Goal: Task Accomplishment & Management: Manage account settings

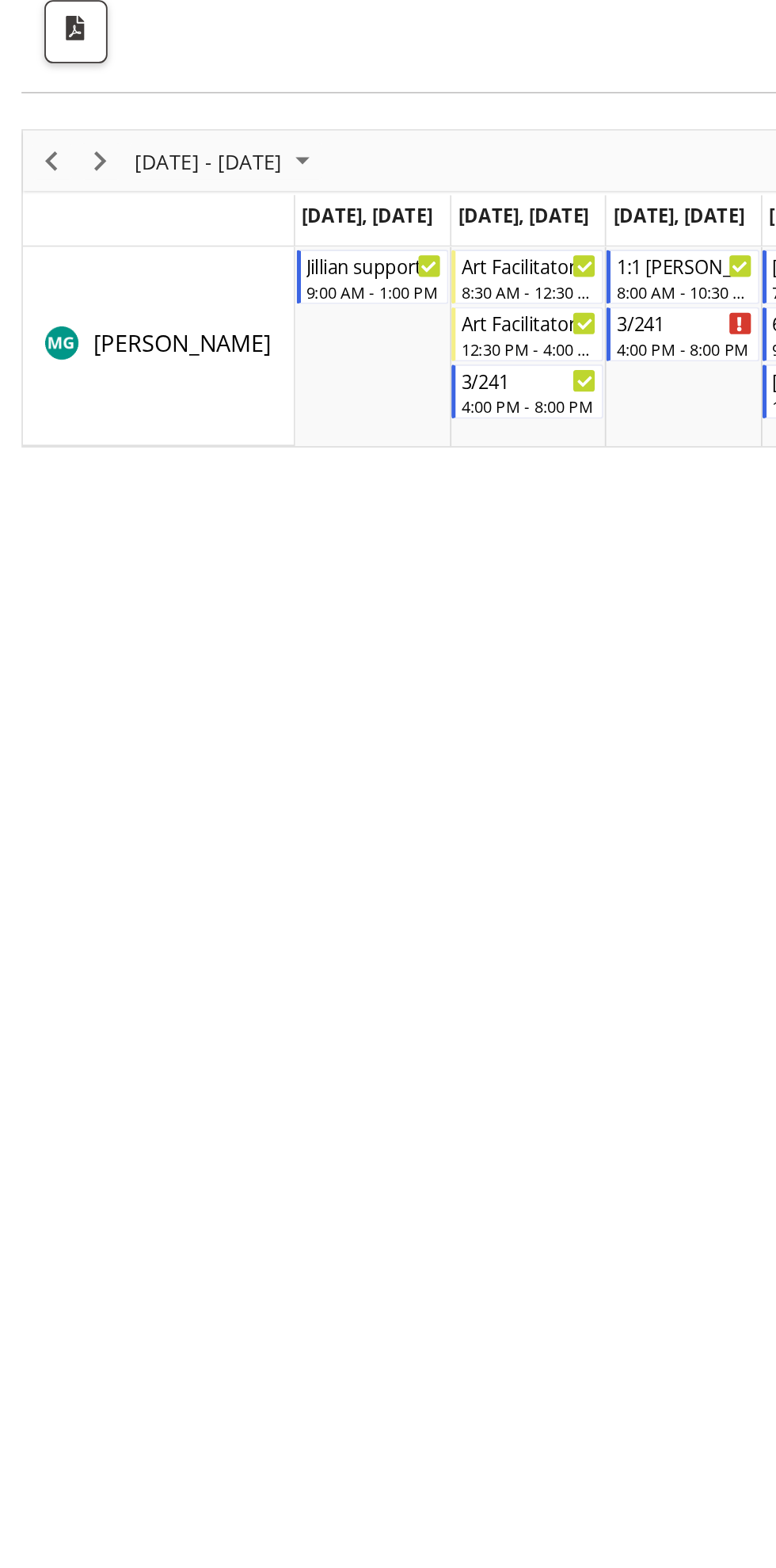
click at [98, 262] on td "Timeline Week of September 20, 2025" at bounding box center [88, 276] width 151 height 28
click at [57, 242] on span "Next" at bounding box center [56, 244] width 19 height 20
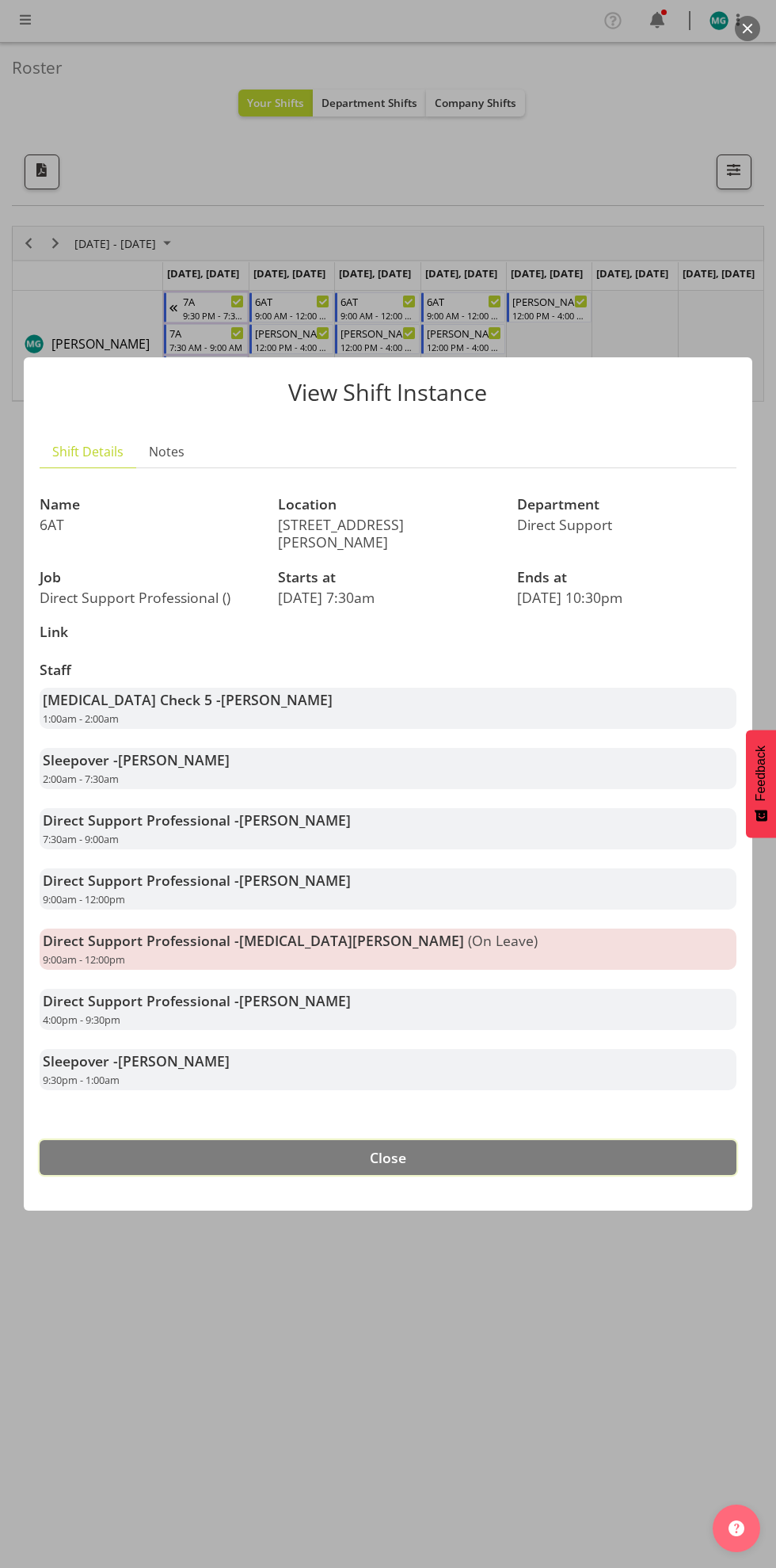
click at [553, 1140] on button "Close" at bounding box center [388, 1157] width 697 height 35
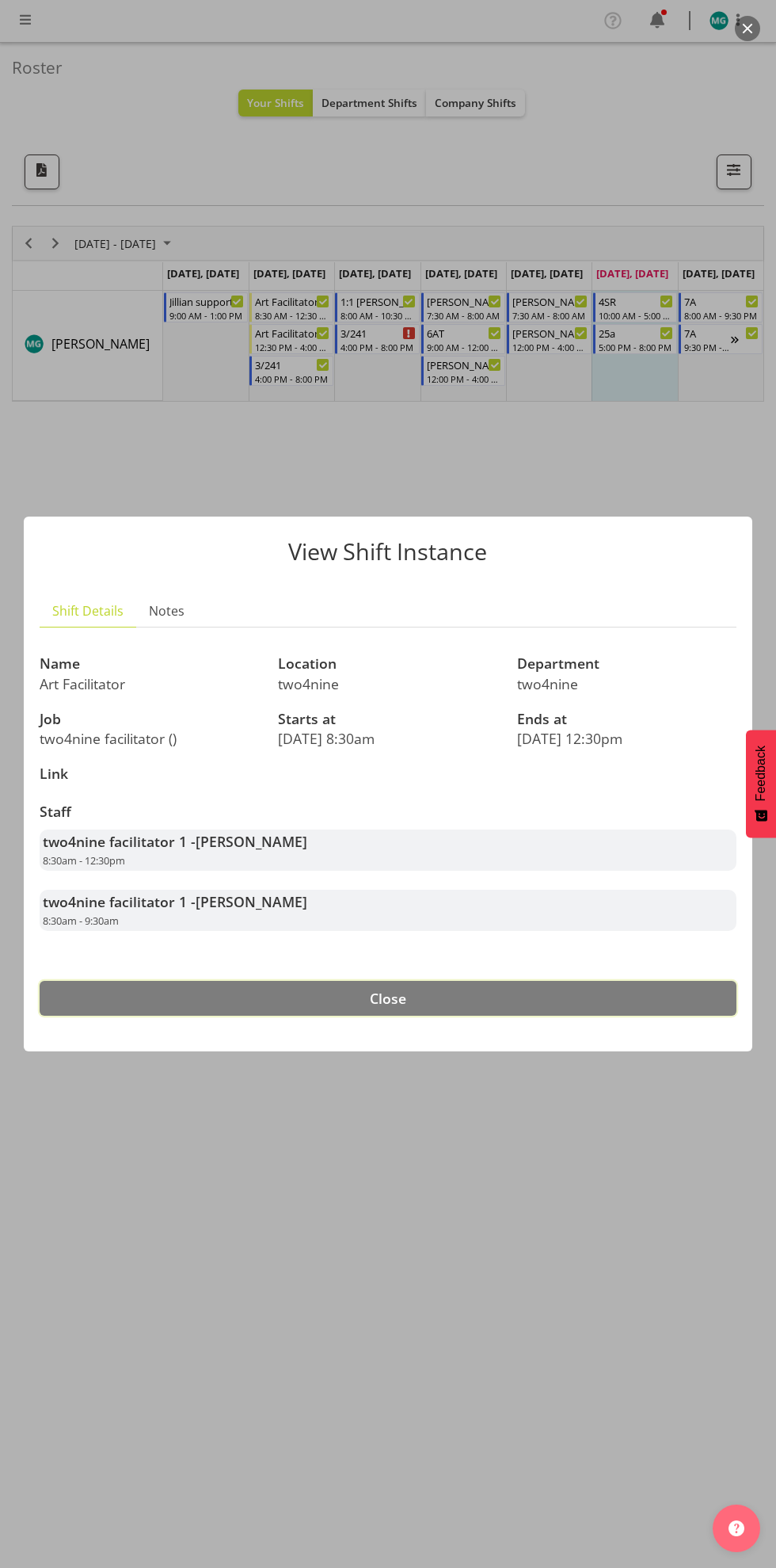
click at [509, 988] on button "Close" at bounding box center [388, 998] width 697 height 35
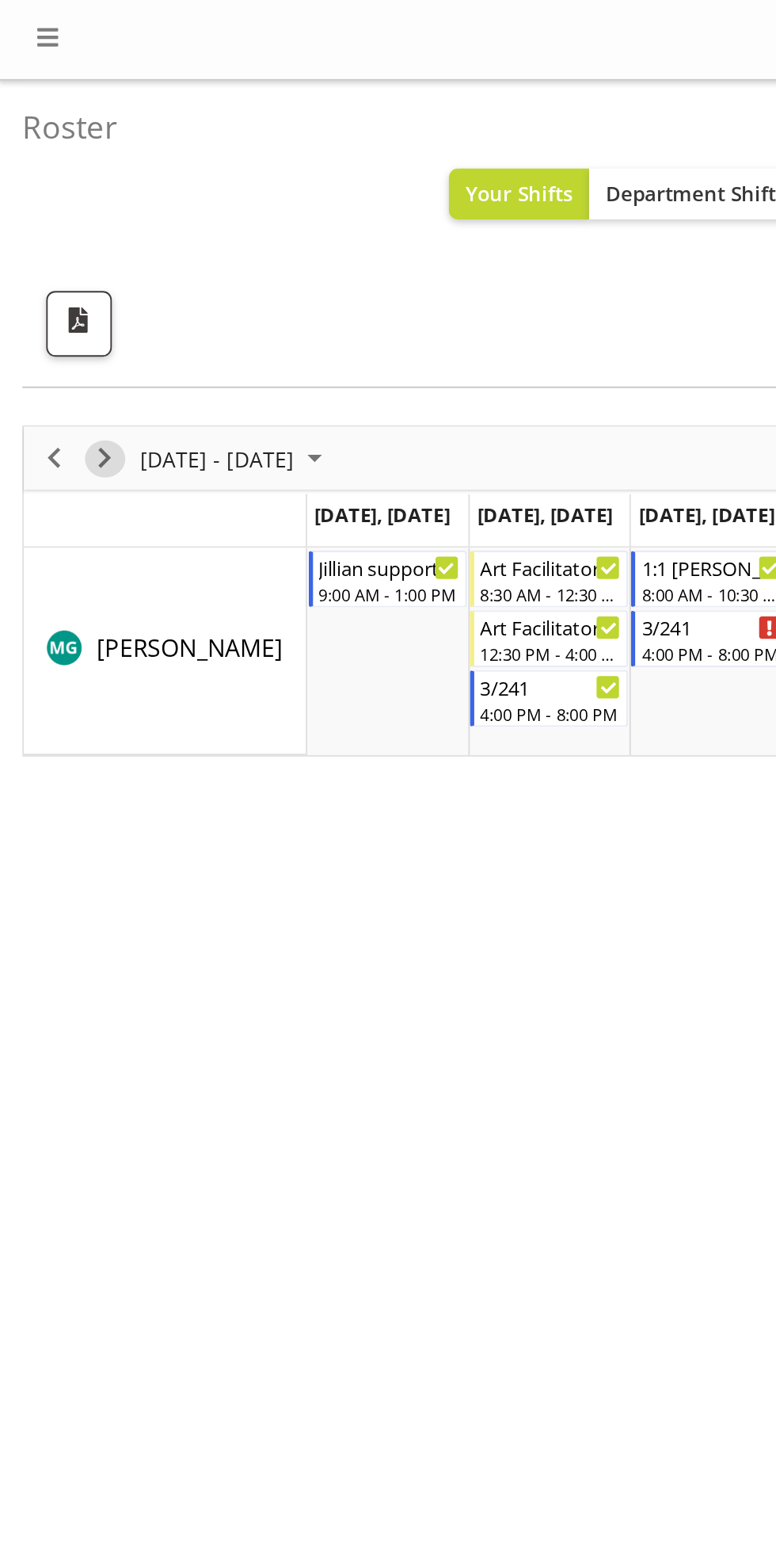
click at [64, 244] on span "Next" at bounding box center [56, 244] width 19 height 20
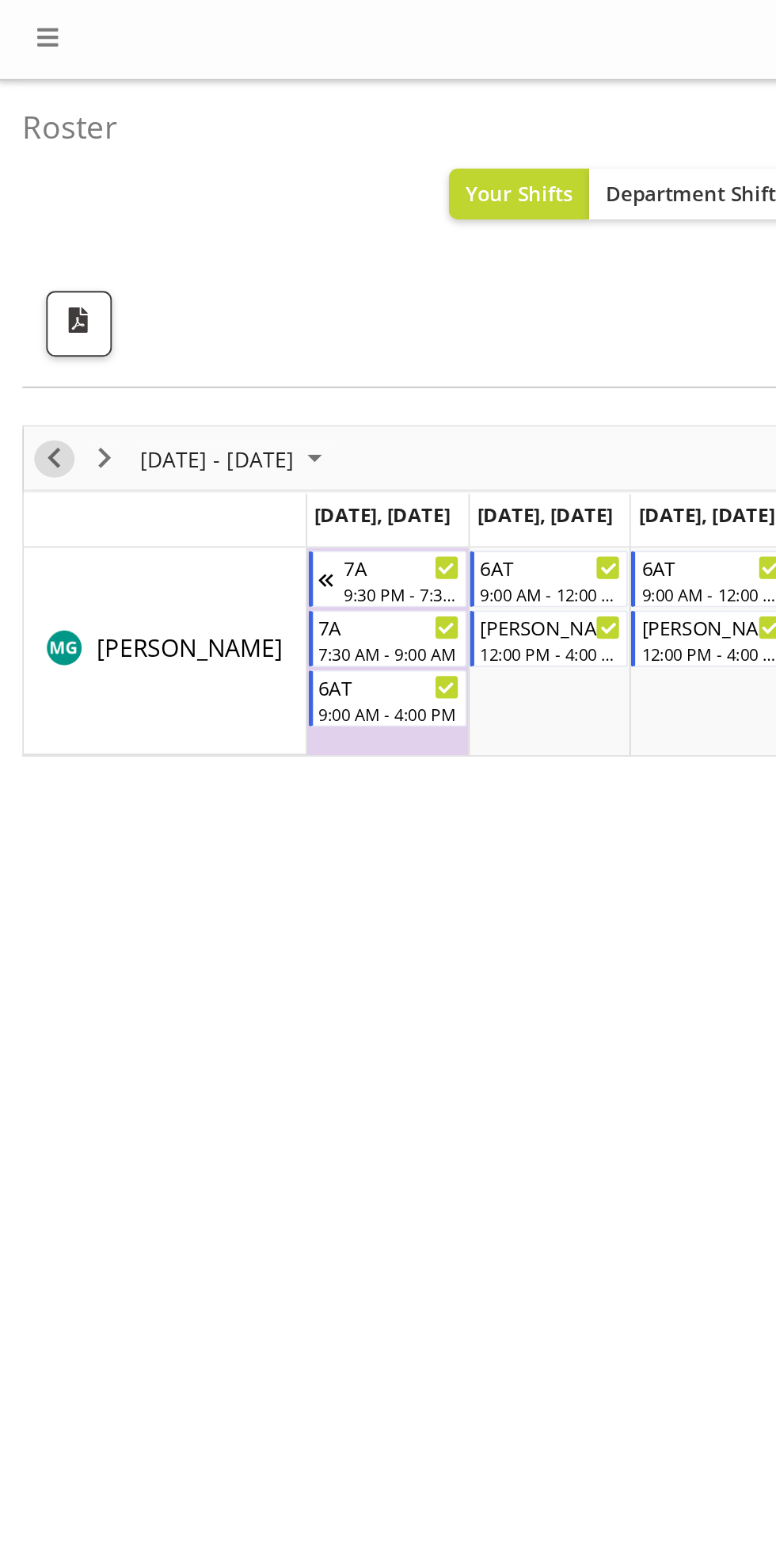
click at [28, 244] on span "Previous" at bounding box center [29, 244] width 19 height 20
click at [28, 242] on span "Previous" at bounding box center [29, 244] width 19 height 20
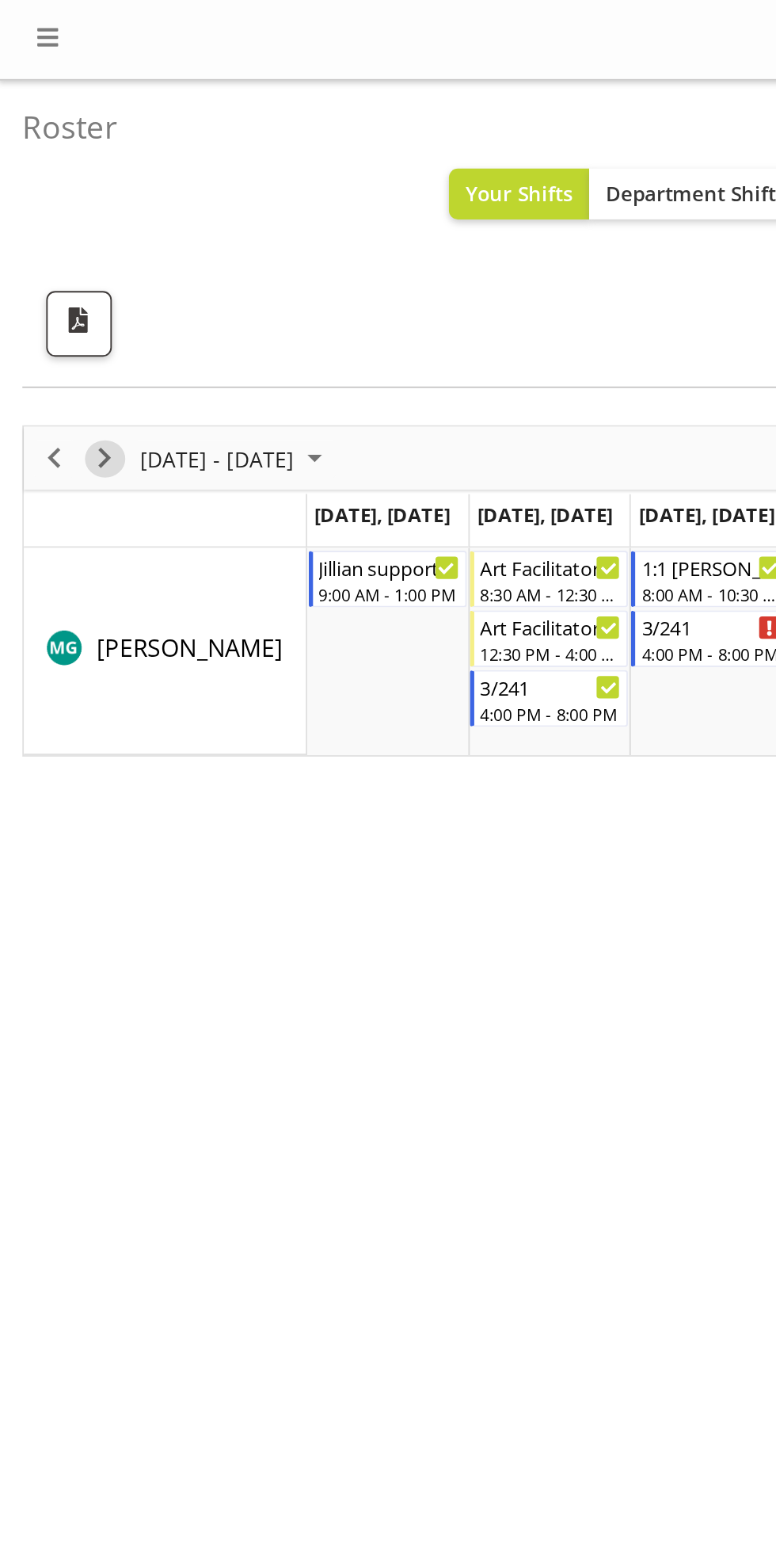
click at [53, 242] on span "Next" at bounding box center [56, 244] width 19 height 20
